Goal: Transaction & Acquisition: Purchase product/service

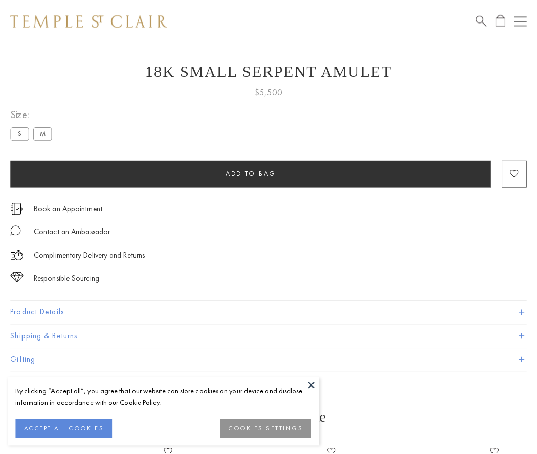
scroll to position [13, 0]
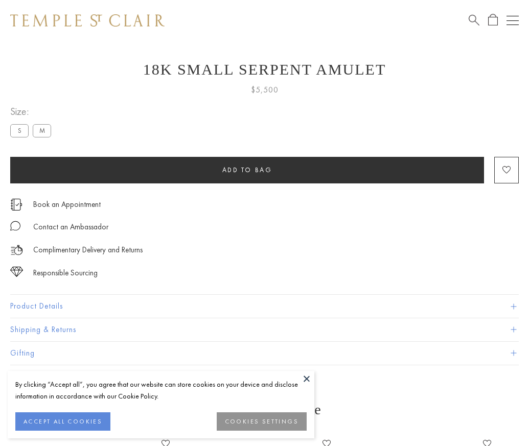
click at [247, 170] on span "Add to bag" at bounding box center [247, 170] width 50 height 9
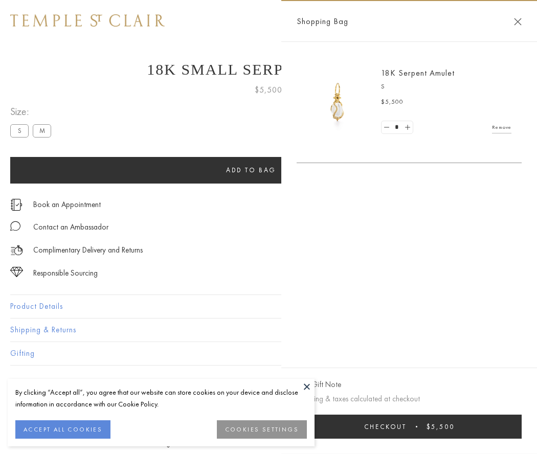
click at [412, 427] on button "Checkout $5,500" at bounding box center [409, 427] width 225 height 24
